Goal: Navigation & Orientation: Find specific page/section

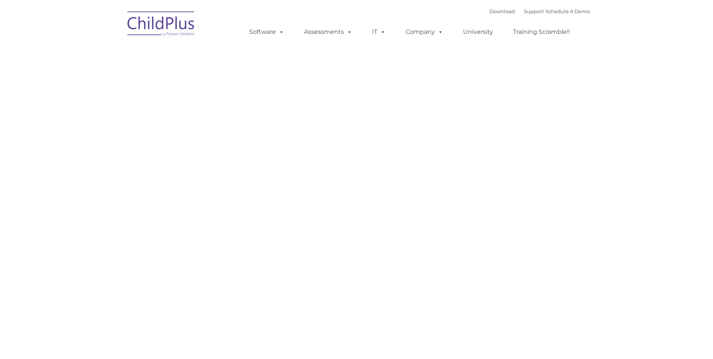
type input ""
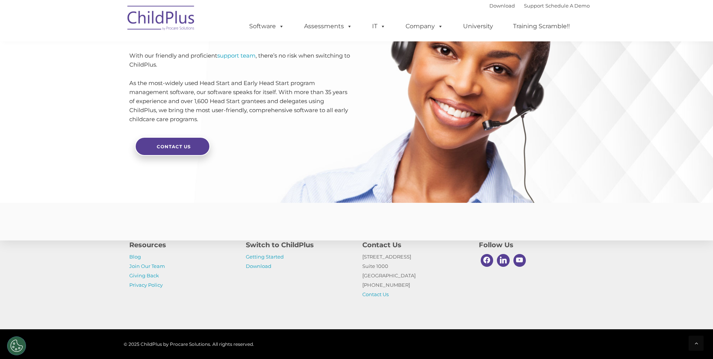
scroll to position [1769, 0]
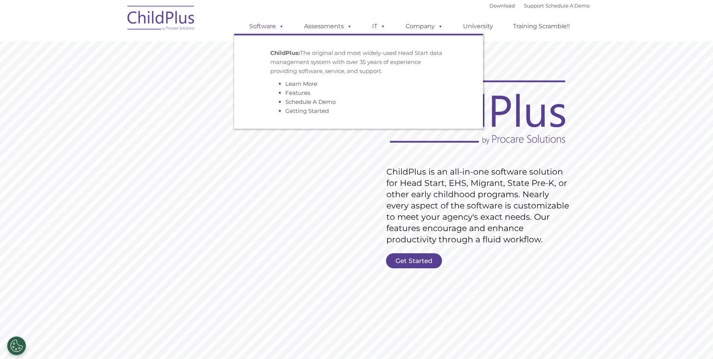
click at [283, 26] on span at bounding box center [280, 26] width 8 height 7
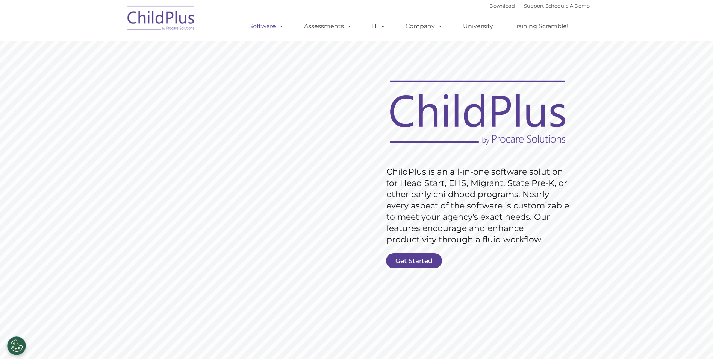
click at [279, 23] on span at bounding box center [280, 26] width 8 height 7
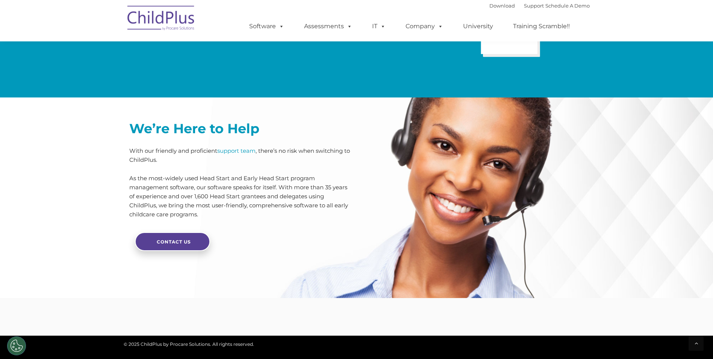
scroll to position [1769, 0]
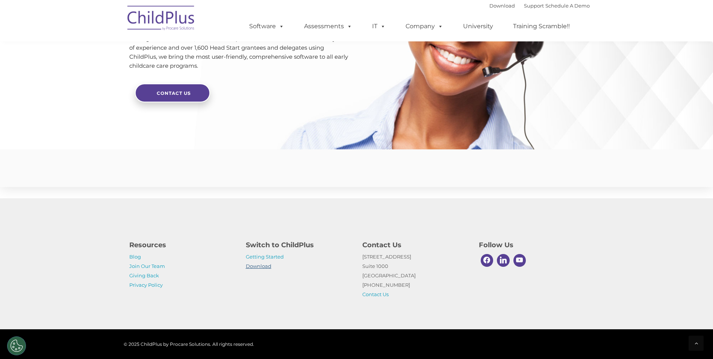
click at [262, 267] on link "Download" at bounding box center [259, 266] width 26 height 6
click at [272, 256] on link "Getting Started" at bounding box center [265, 256] width 38 height 6
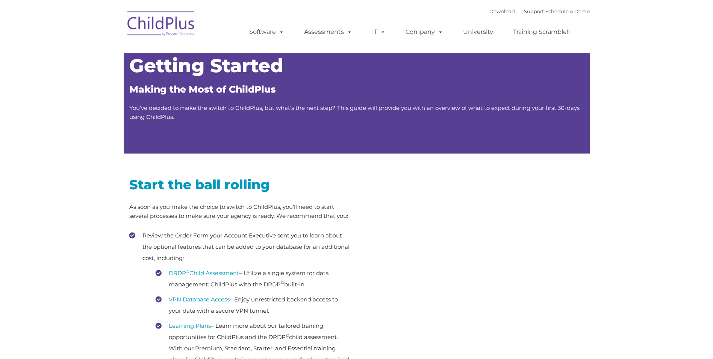
type input ""
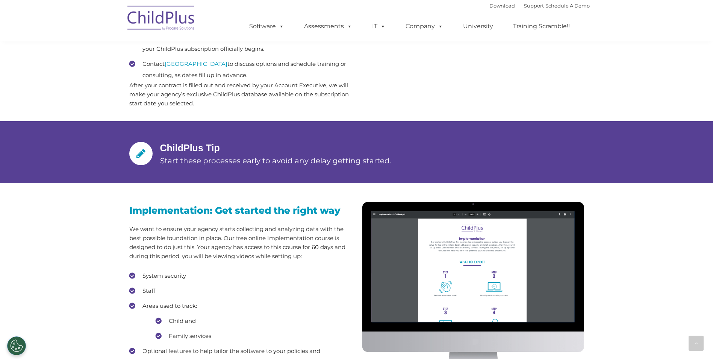
scroll to position [499, 0]
